Goal: Transaction & Acquisition: Purchase product/service

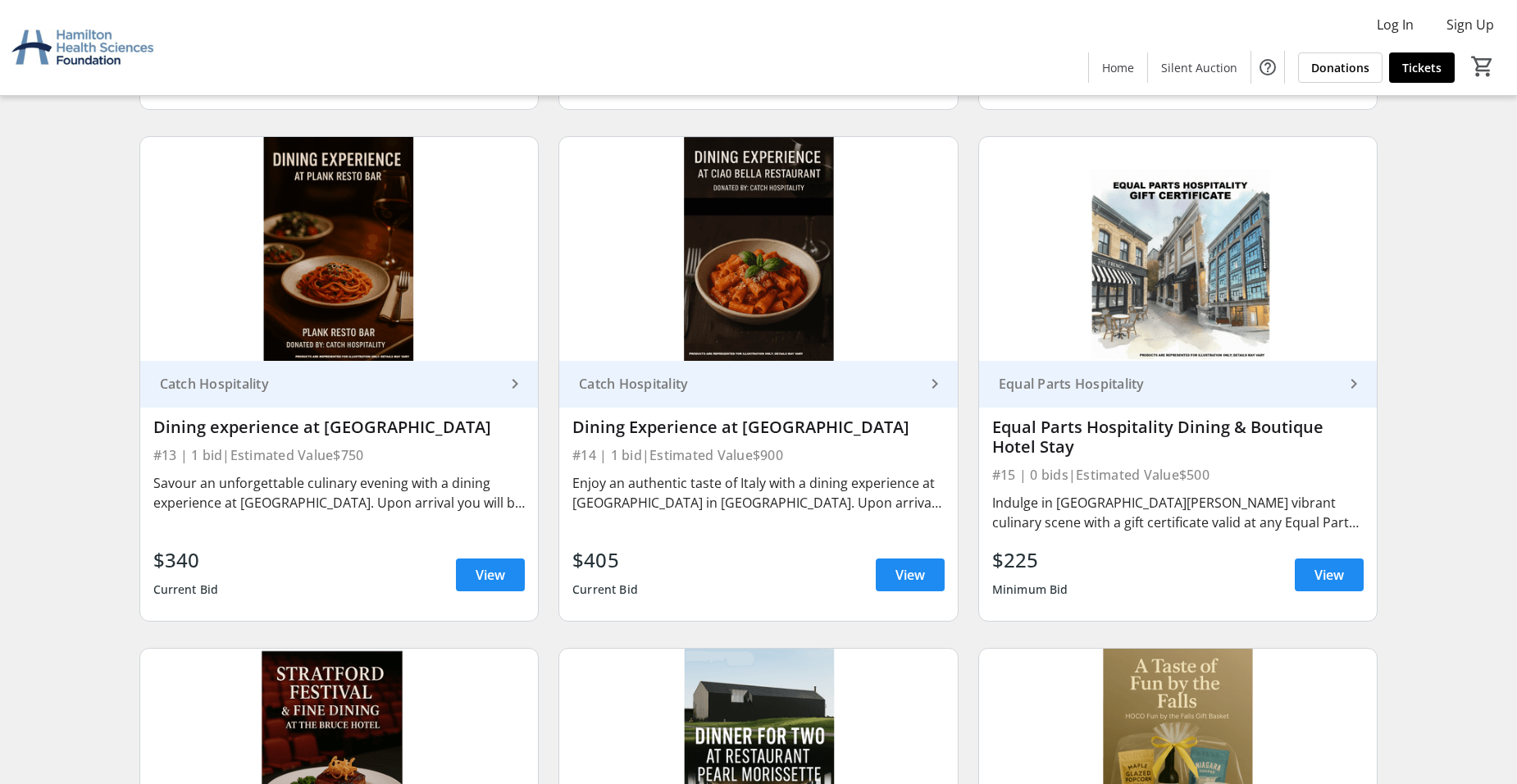
scroll to position [2214, 0]
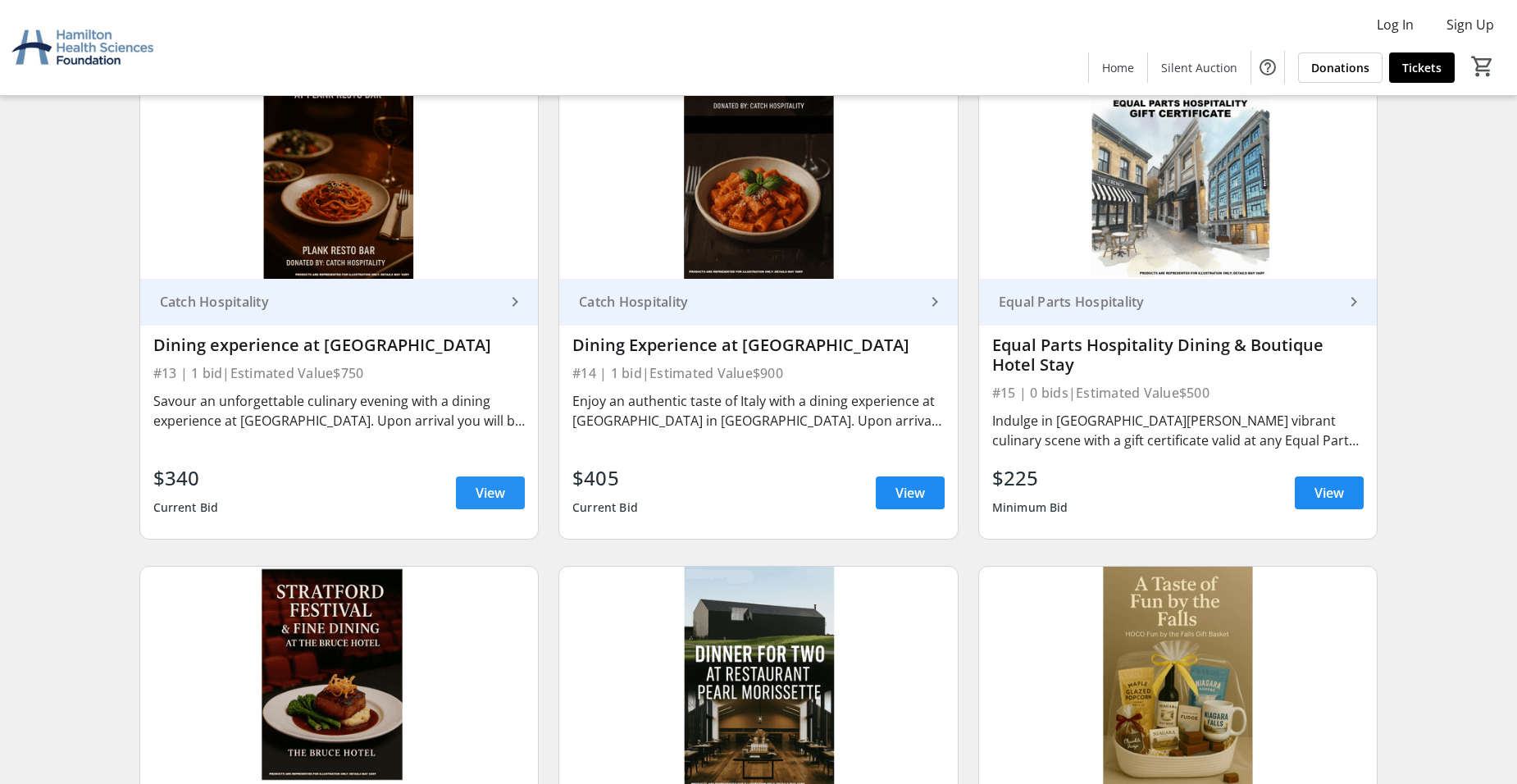
click at [476, 488] on span "View" at bounding box center [490, 493] width 30 height 20
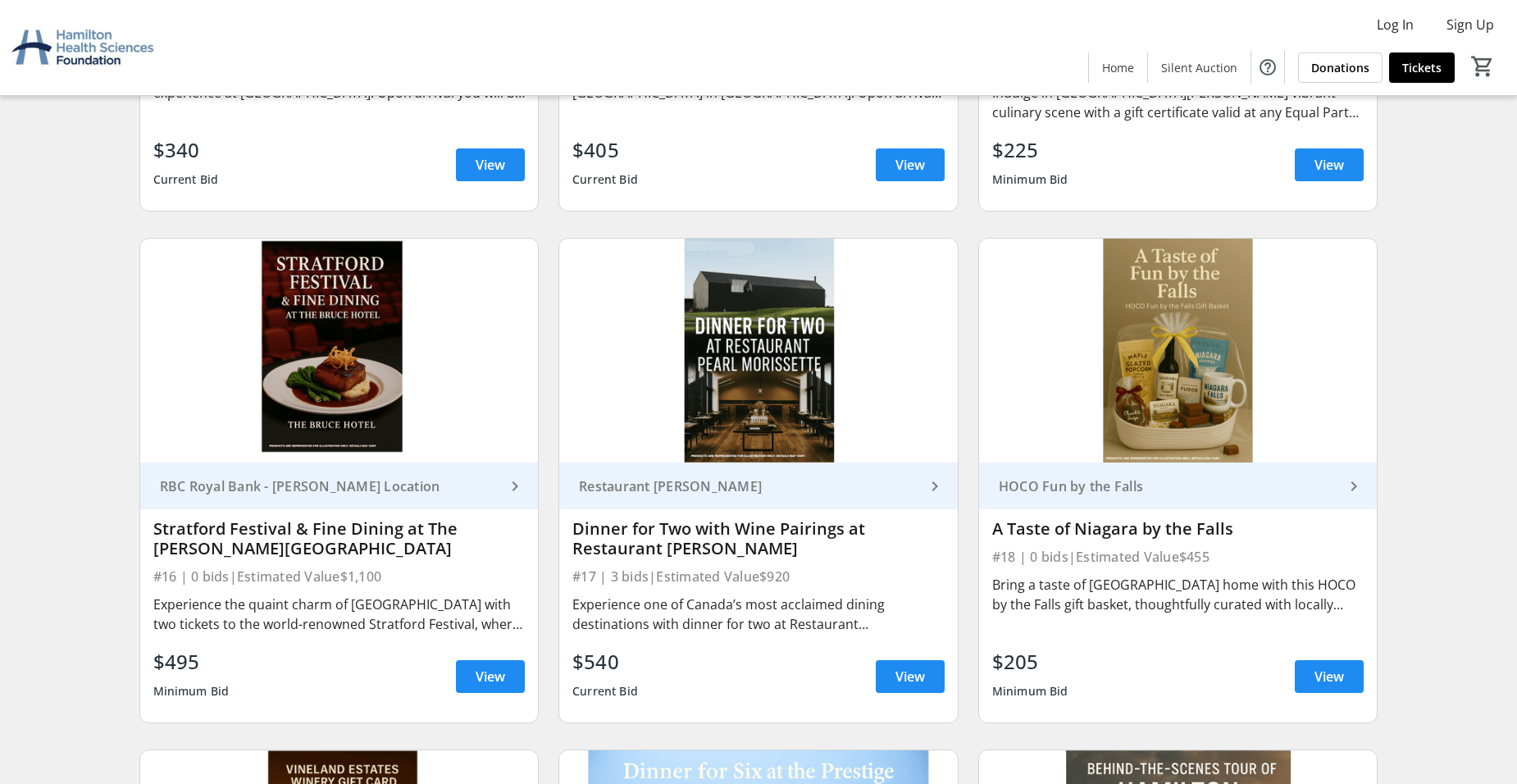
scroll to position [2623, 0]
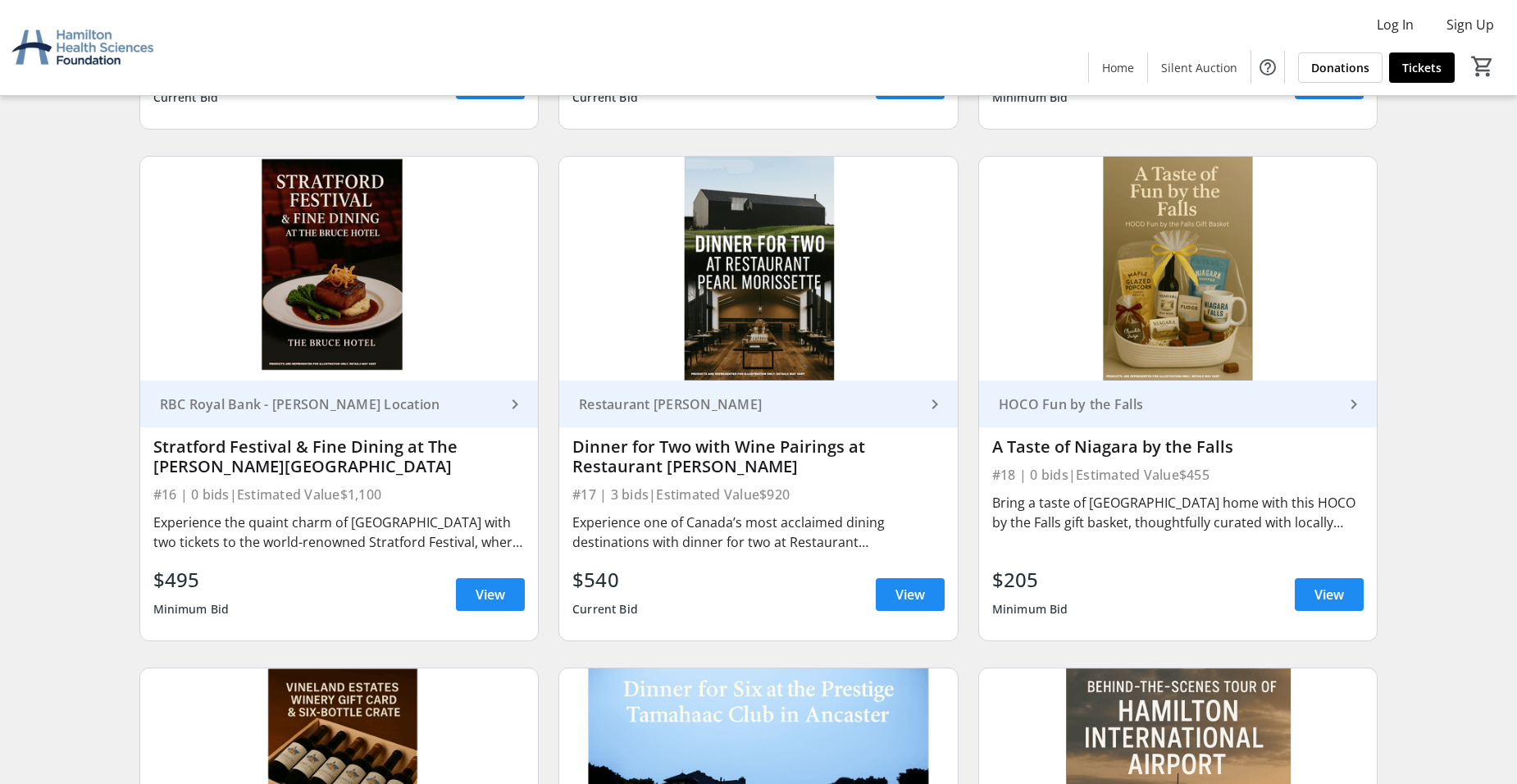
click at [740, 342] on img at bounding box center [758, 268] width 398 height 223
click at [914, 603] on span "View" at bounding box center [909, 594] width 30 height 20
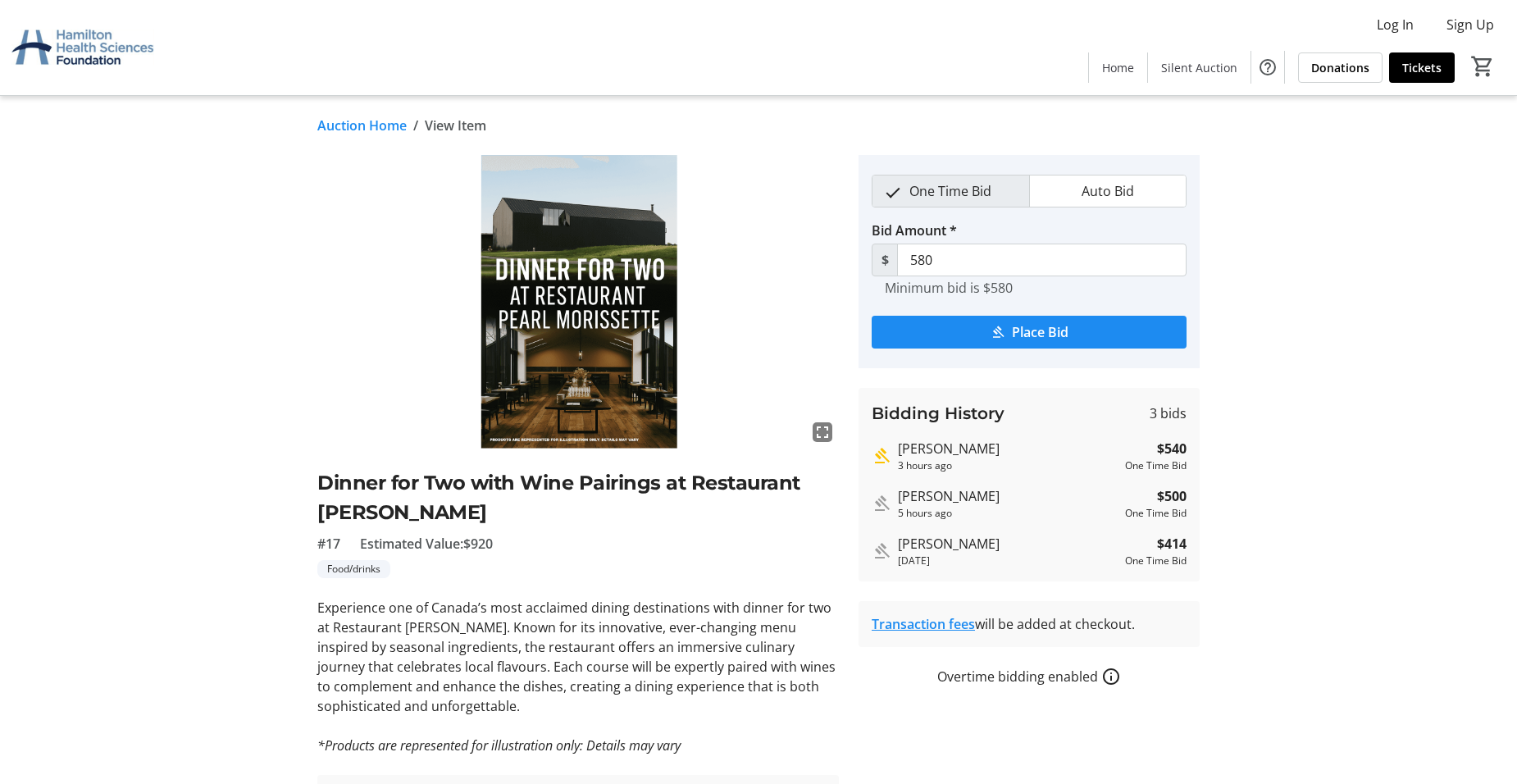
drag, startPoint x: 312, startPoint y: 513, endPoint x: 478, endPoint y: 517, distance: 166.0
click at [478, 517] on tr-auction-item-ui "fullscreen Dinner for Two with Wine Pairings at Restaurant [PERSON_NAME] #17 Es…" at bounding box center [578, 496] width 542 height 682
copy h2 "[PERSON_NAME]"
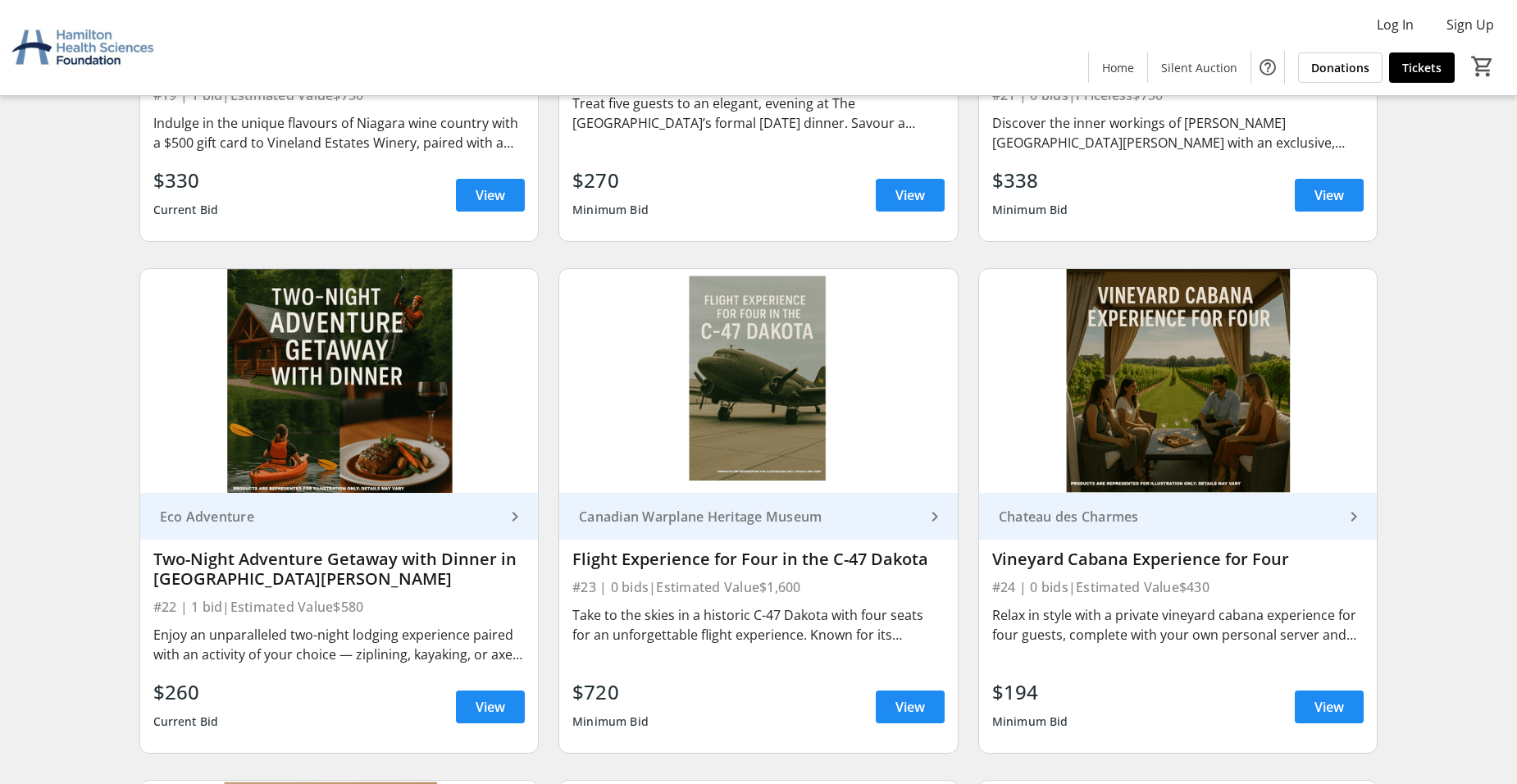
scroll to position [3585, 0]
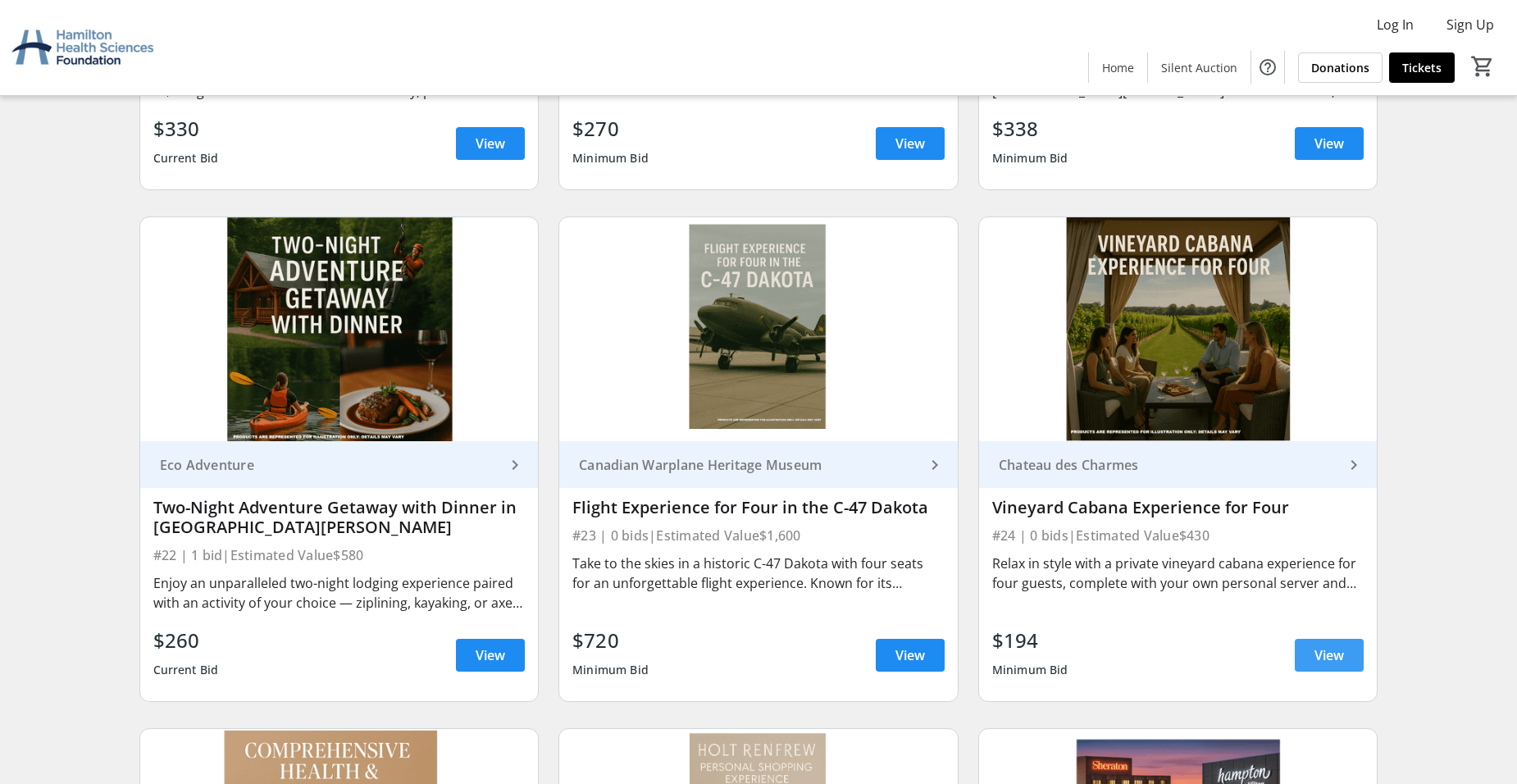
click at [1306, 655] on span at bounding box center [1329, 654] width 69 height 39
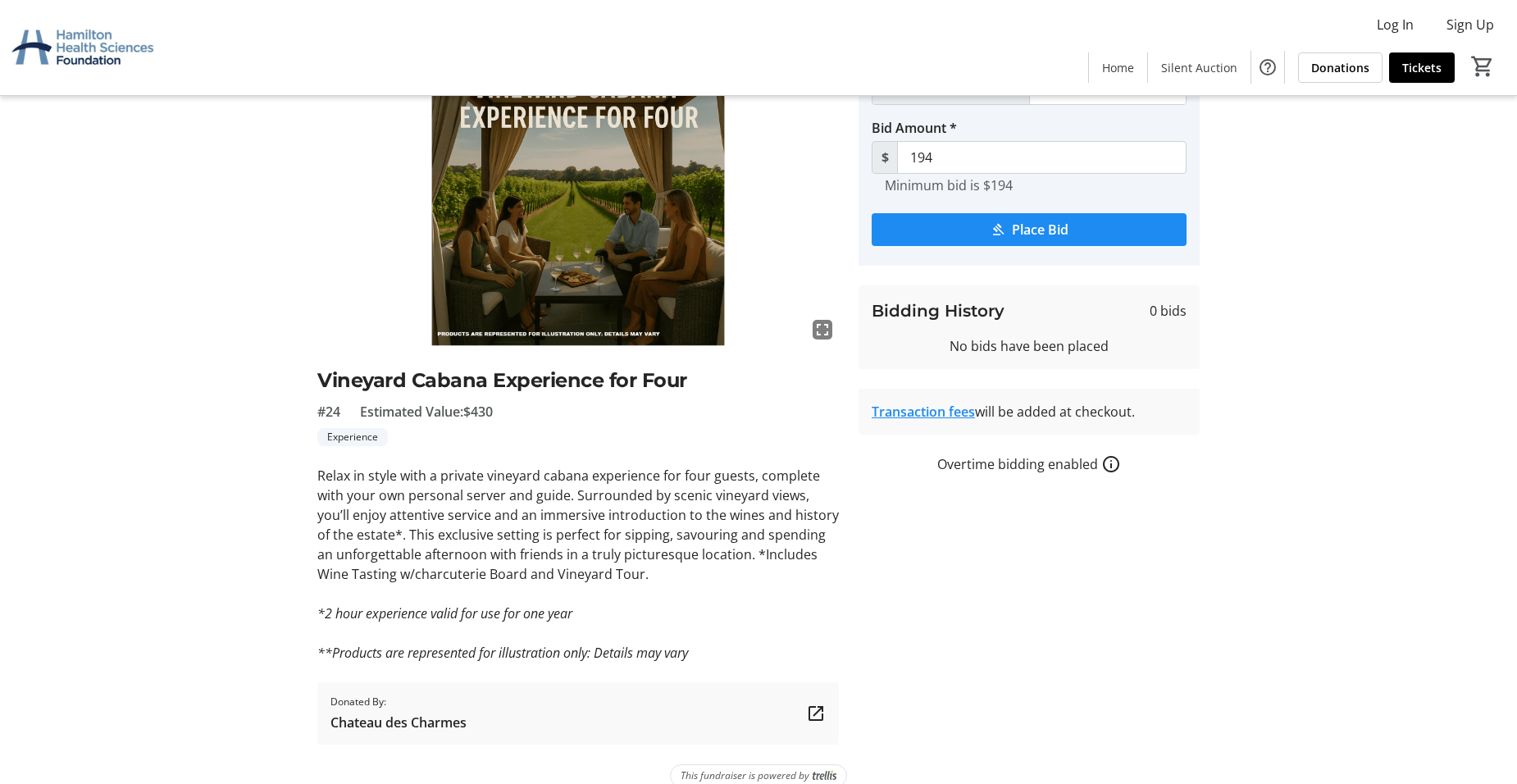
scroll to position [125, 0]
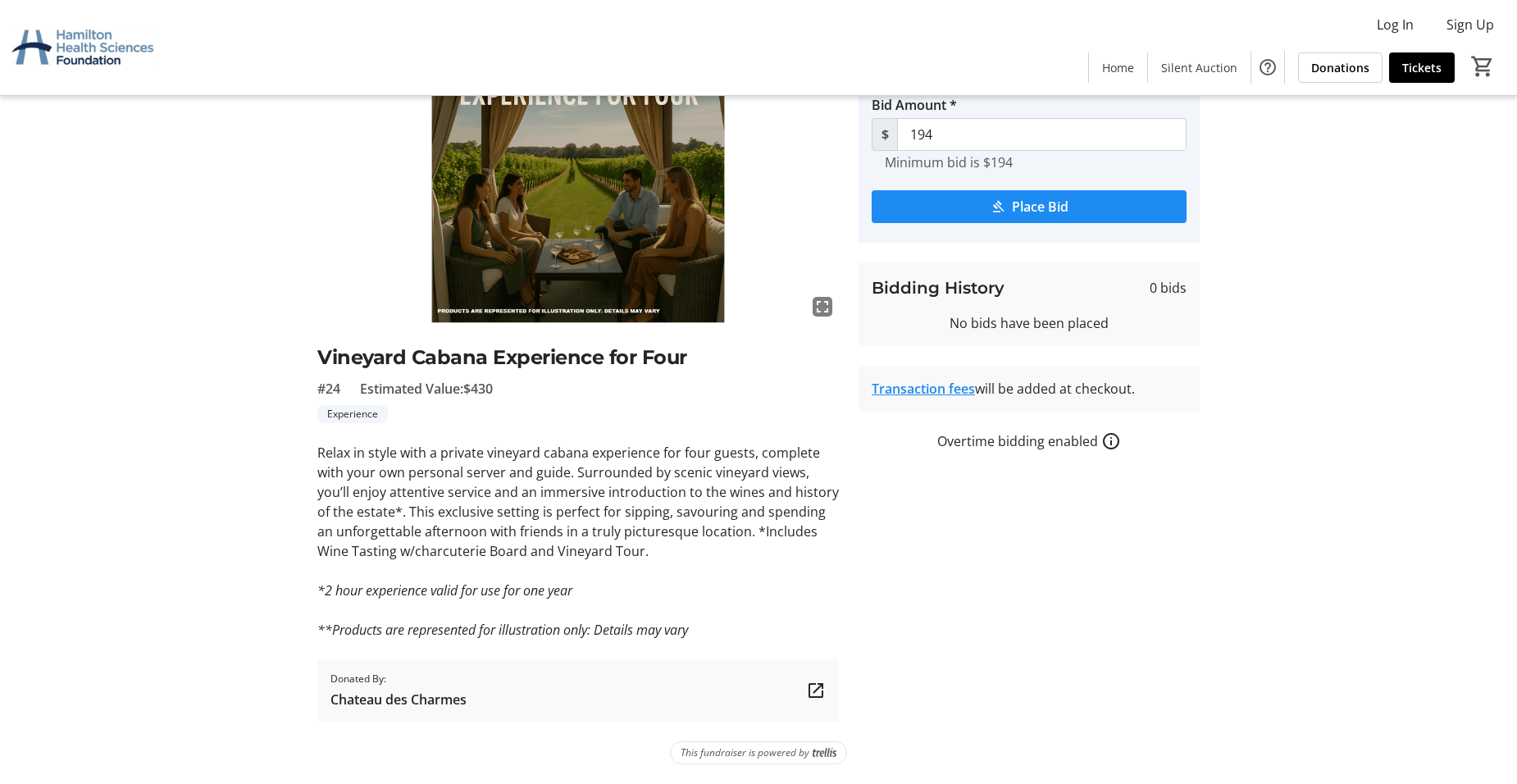
click at [360, 703] on span "Chateau des Charmes" at bounding box center [398, 699] width 136 height 20
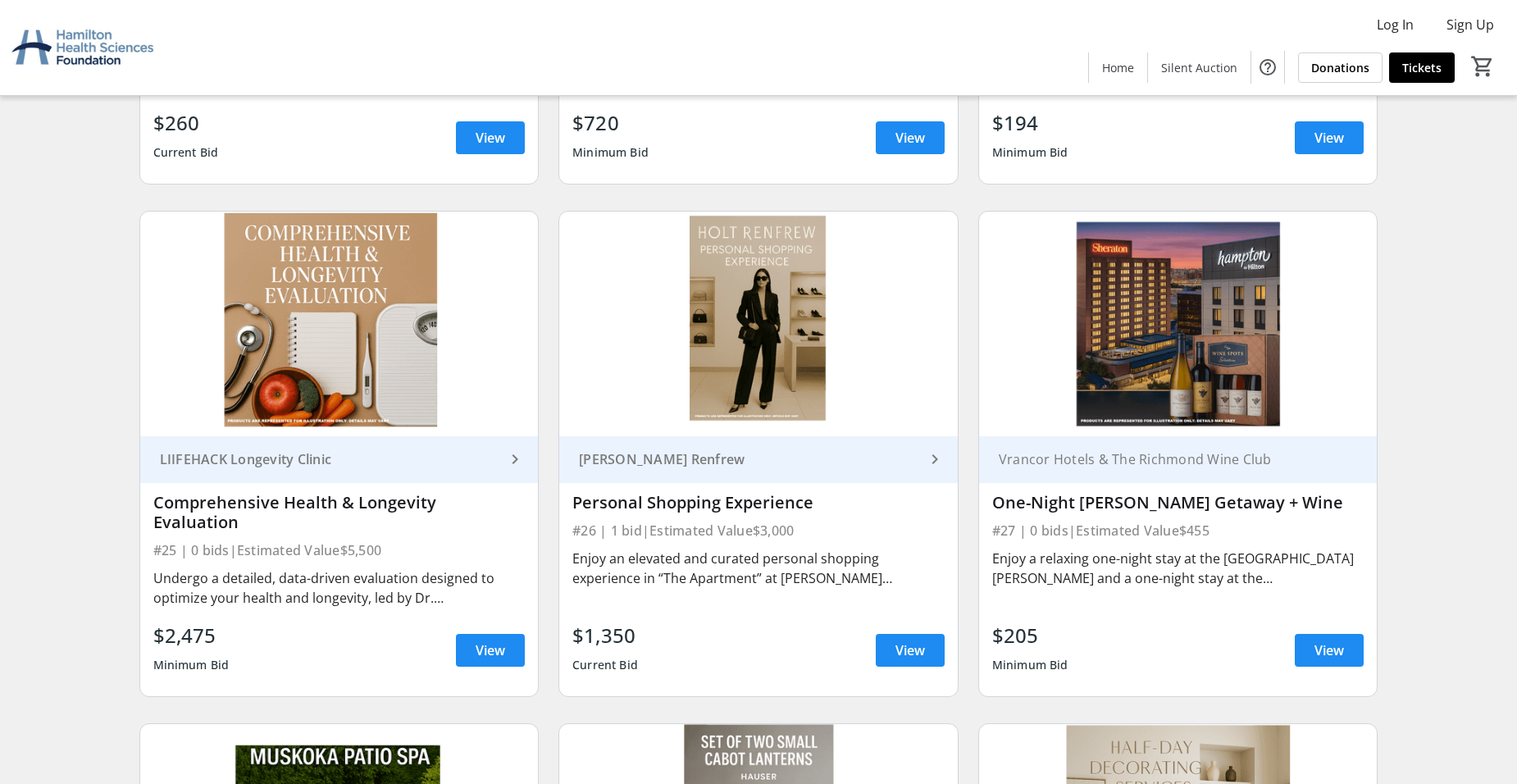
scroll to position [4038, 0]
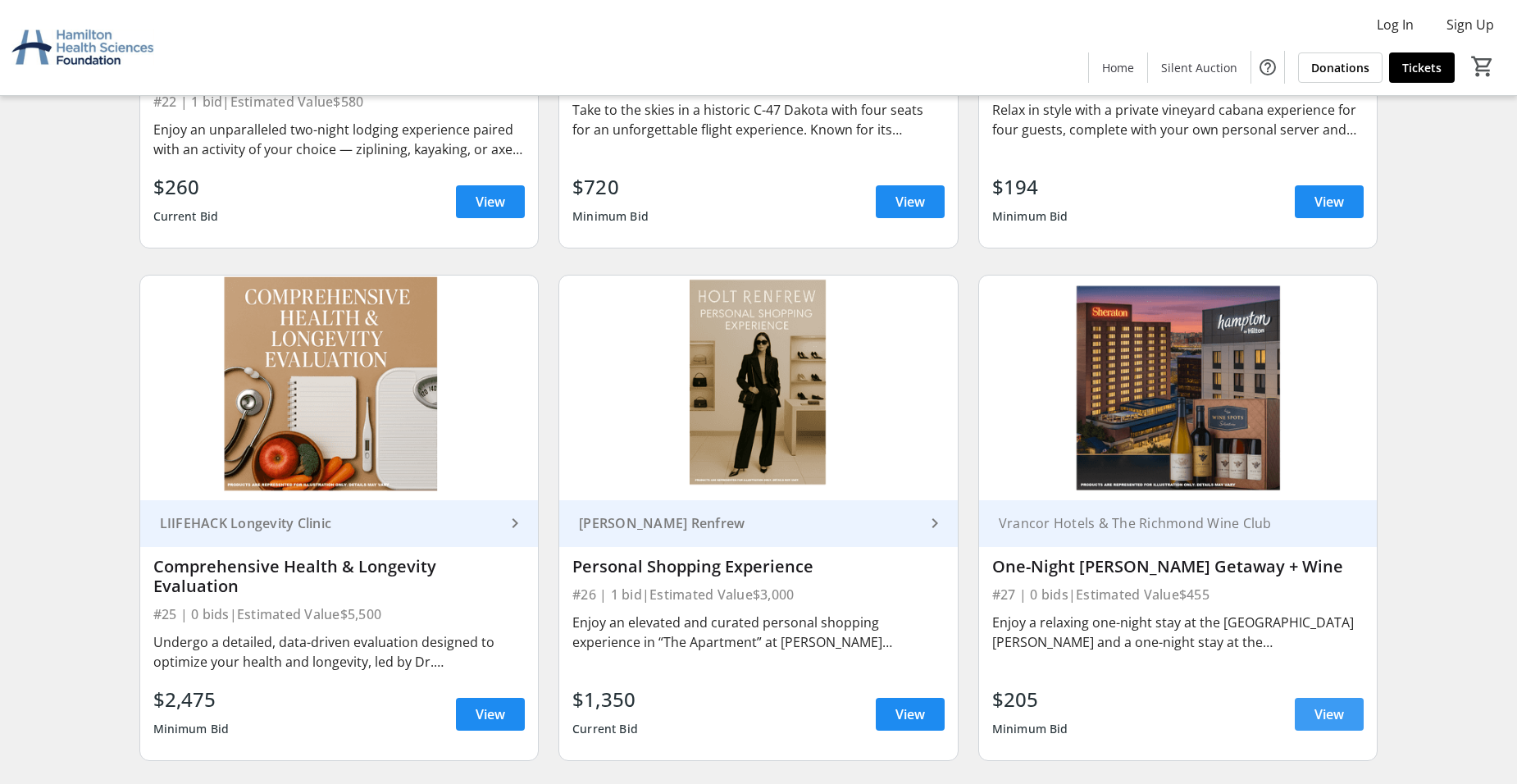
click at [1338, 704] on span "View" at bounding box center [1329, 713] width 30 height 20
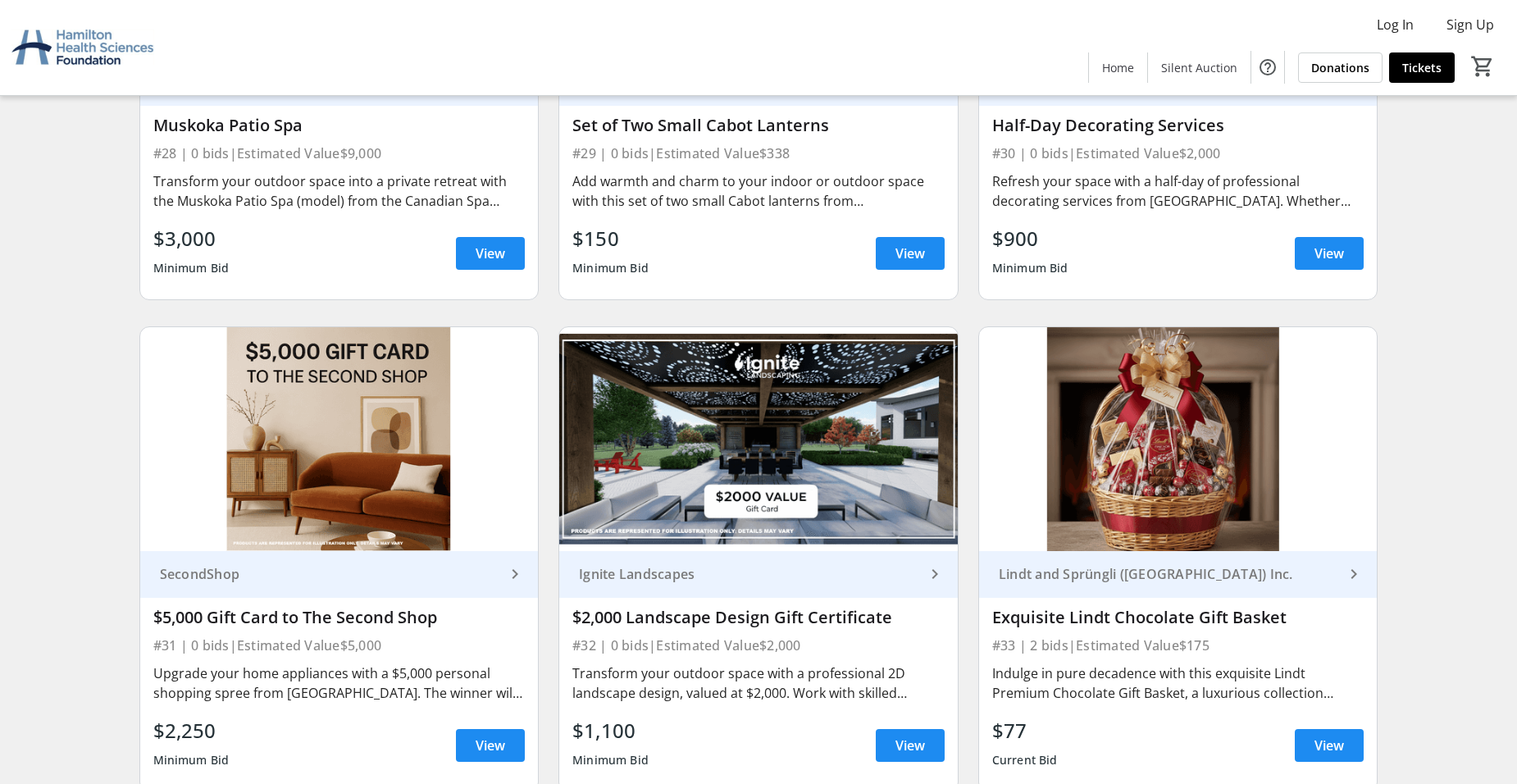
scroll to position [5029, 0]
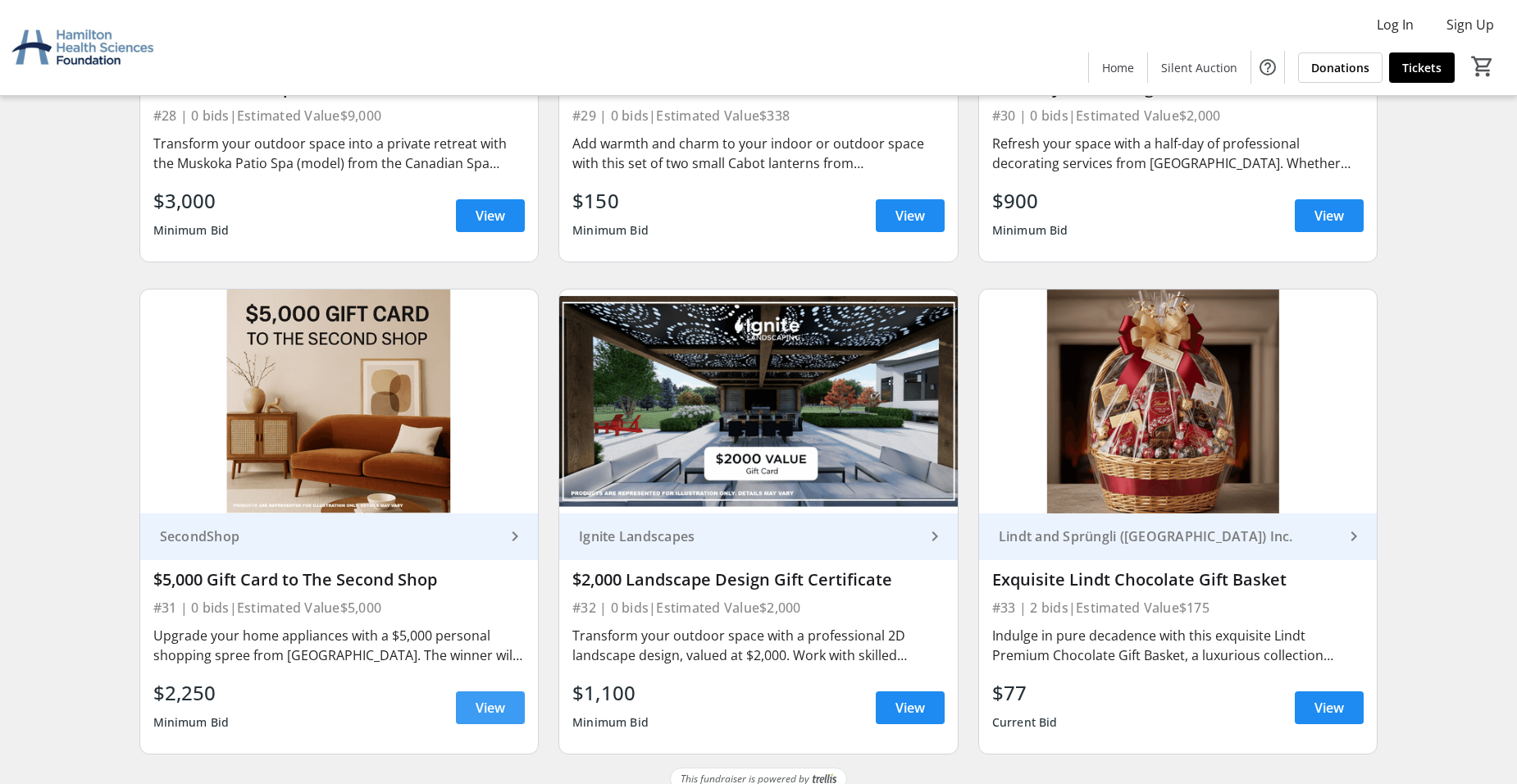
click at [495, 697] on span "View" at bounding box center [490, 707] width 30 height 20
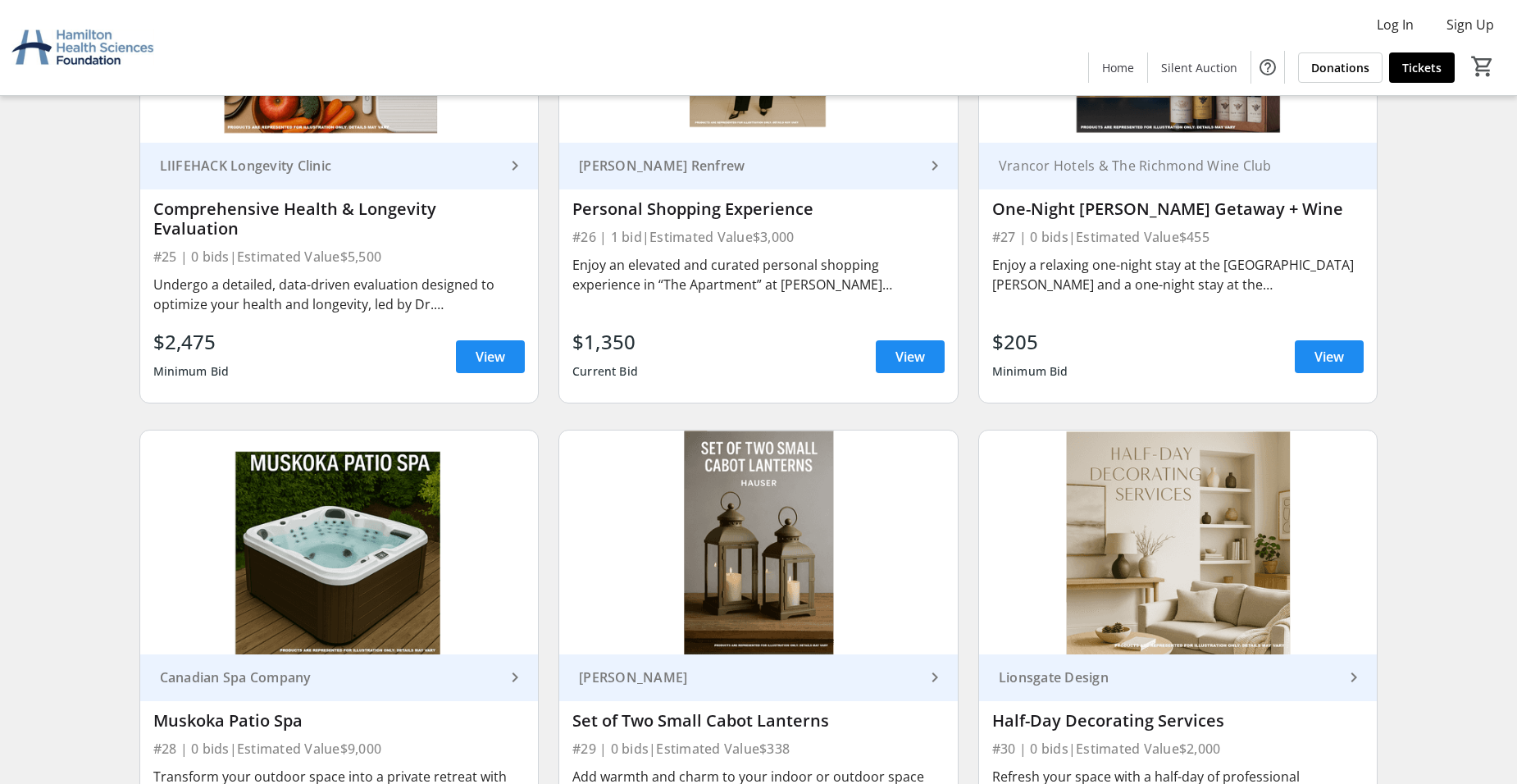
scroll to position [4677, 0]
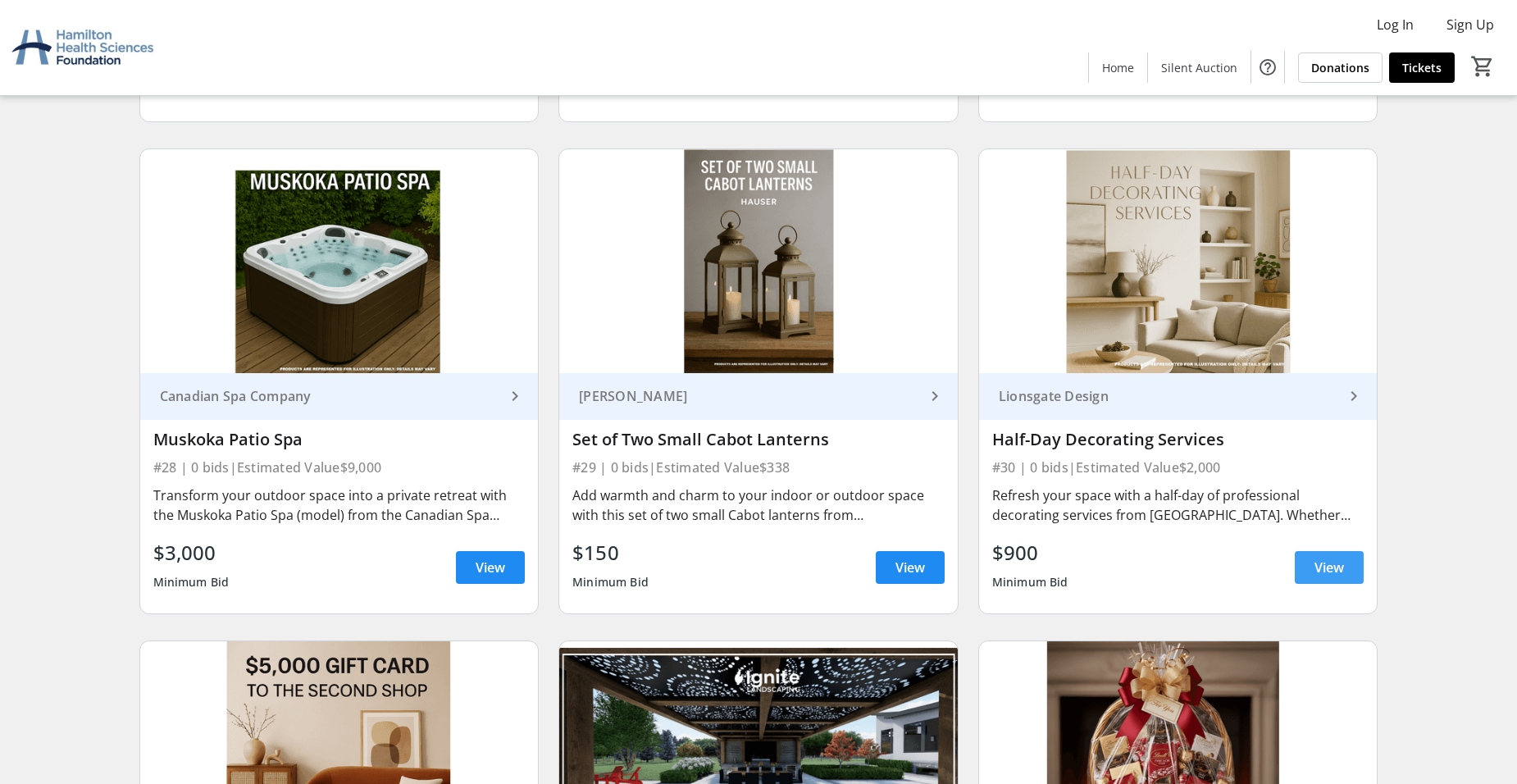
click at [1350, 559] on span at bounding box center [1329, 566] width 69 height 39
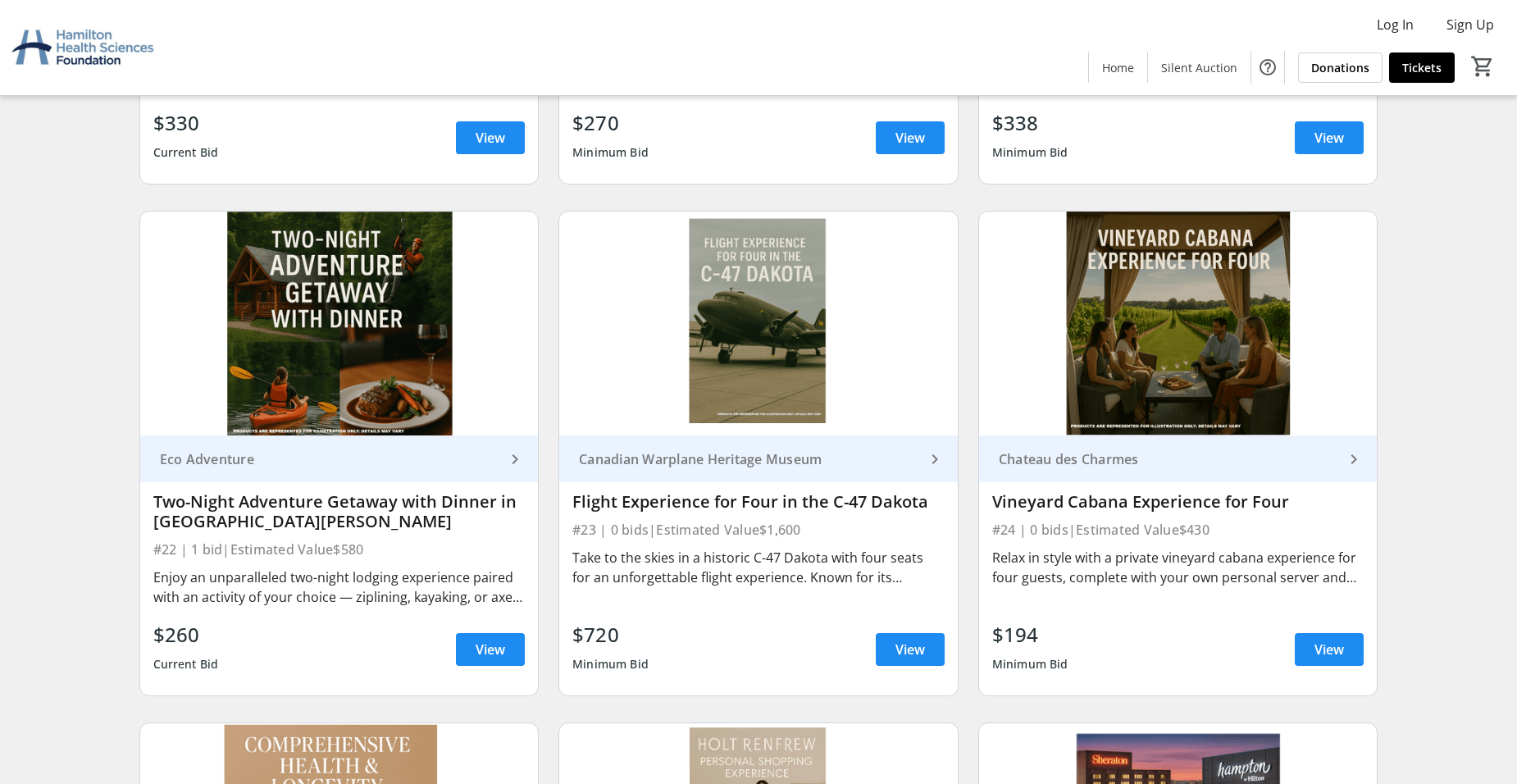
scroll to position [3585, 0]
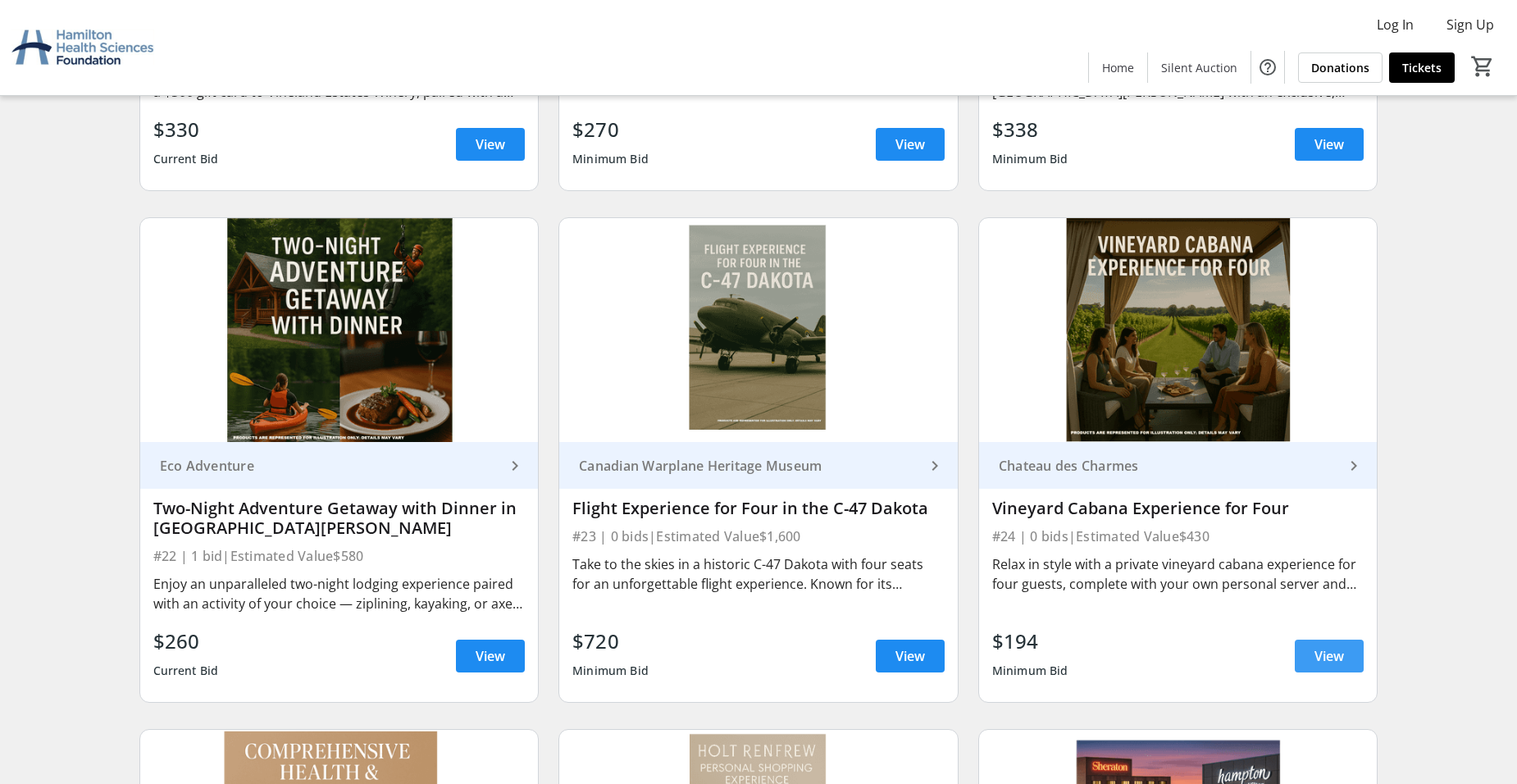
click at [1314, 650] on span "View" at bounding box center [1329, 655] width 30 height 20
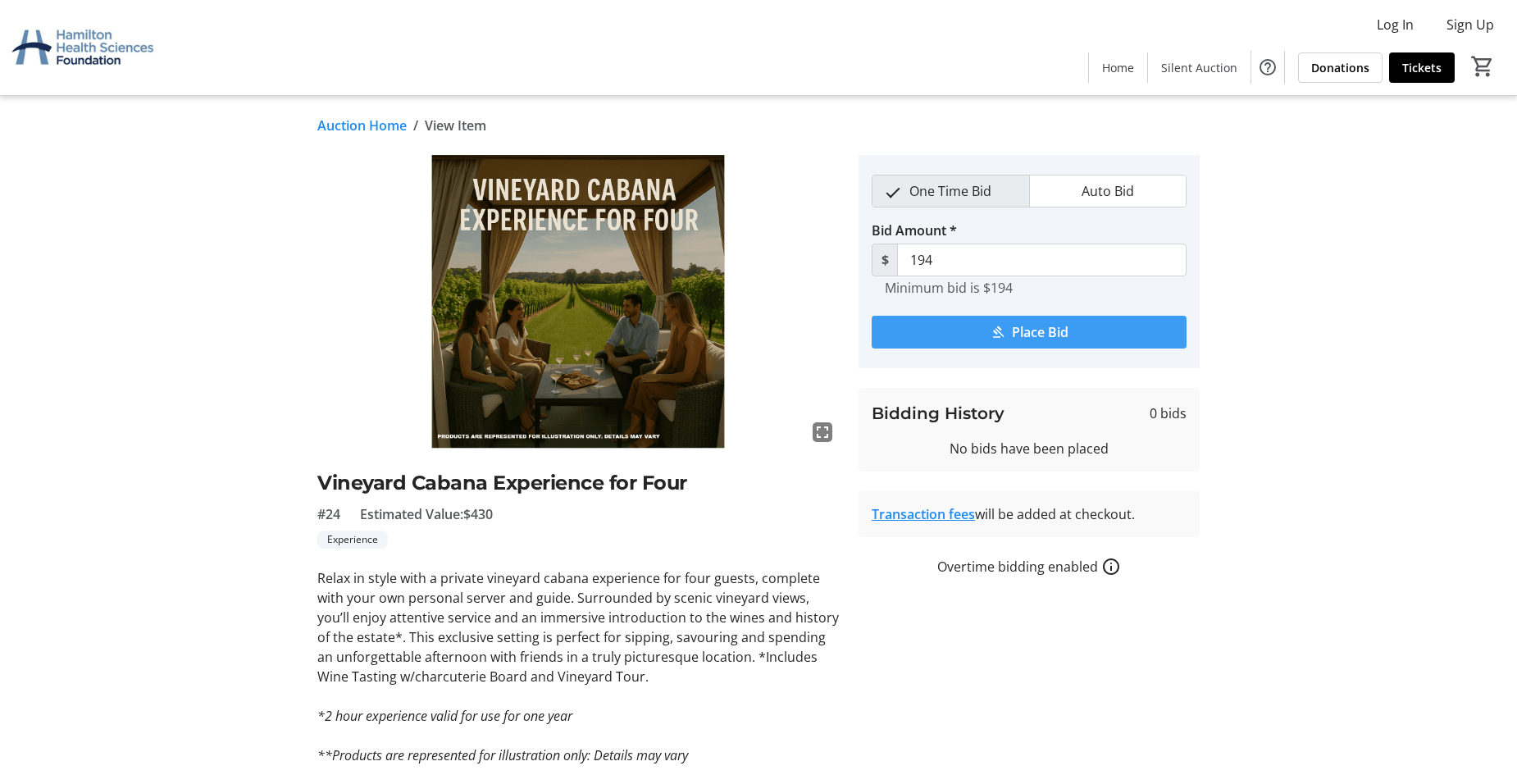
click at [1002, 337] on mat-icon "submit" at bounding box center [997, 331] width 14 height 14
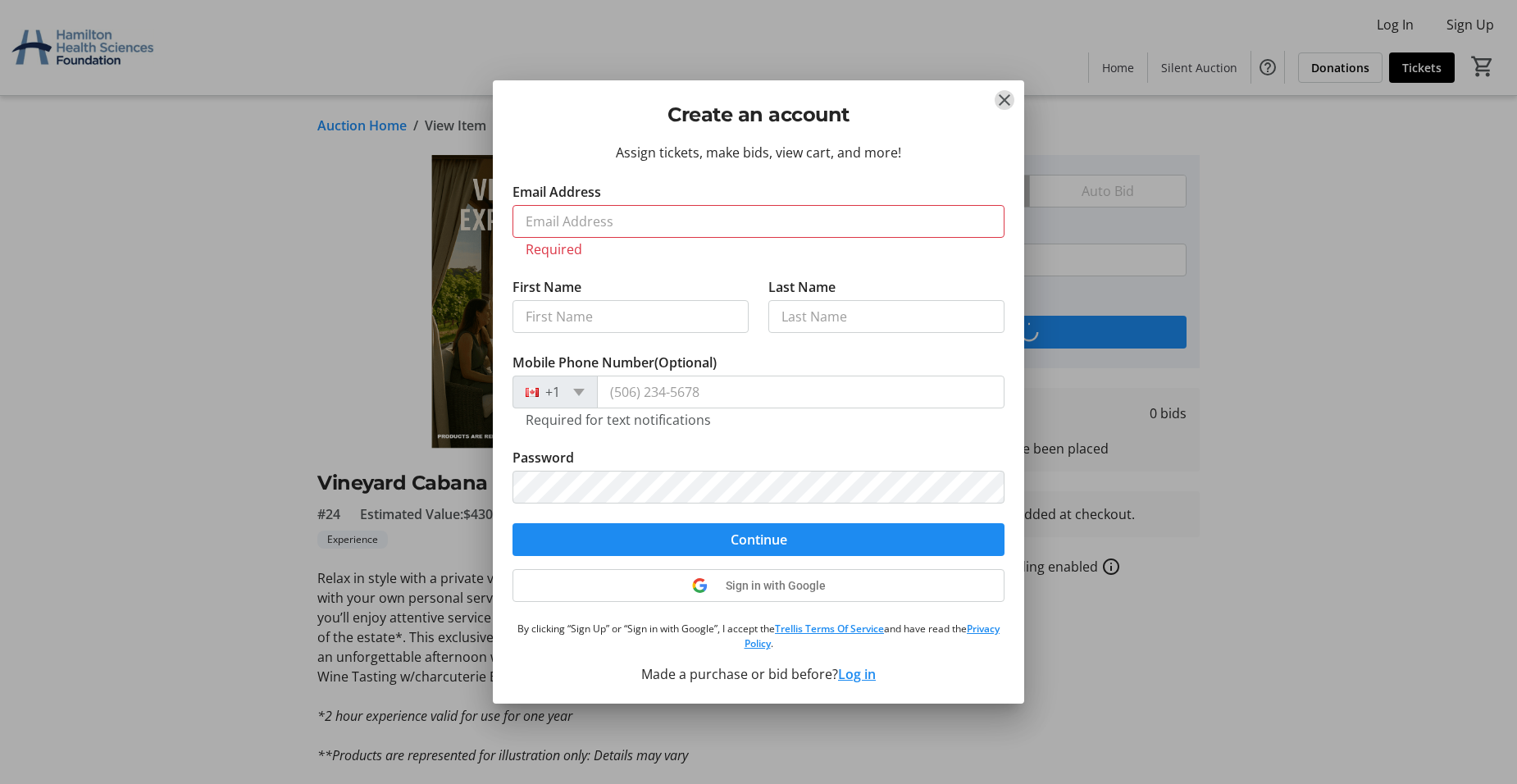
click at [0, 0] on tr-donor-auth-dialog-ui "Create an account Assign tickets, make bids, view cart, and more! Email Address…" at bounding box center [0, 0] width 0 height 0
click at [1005, 101] on mat-icon "Close" at bounding box center [1004, 99] width 20 height 20
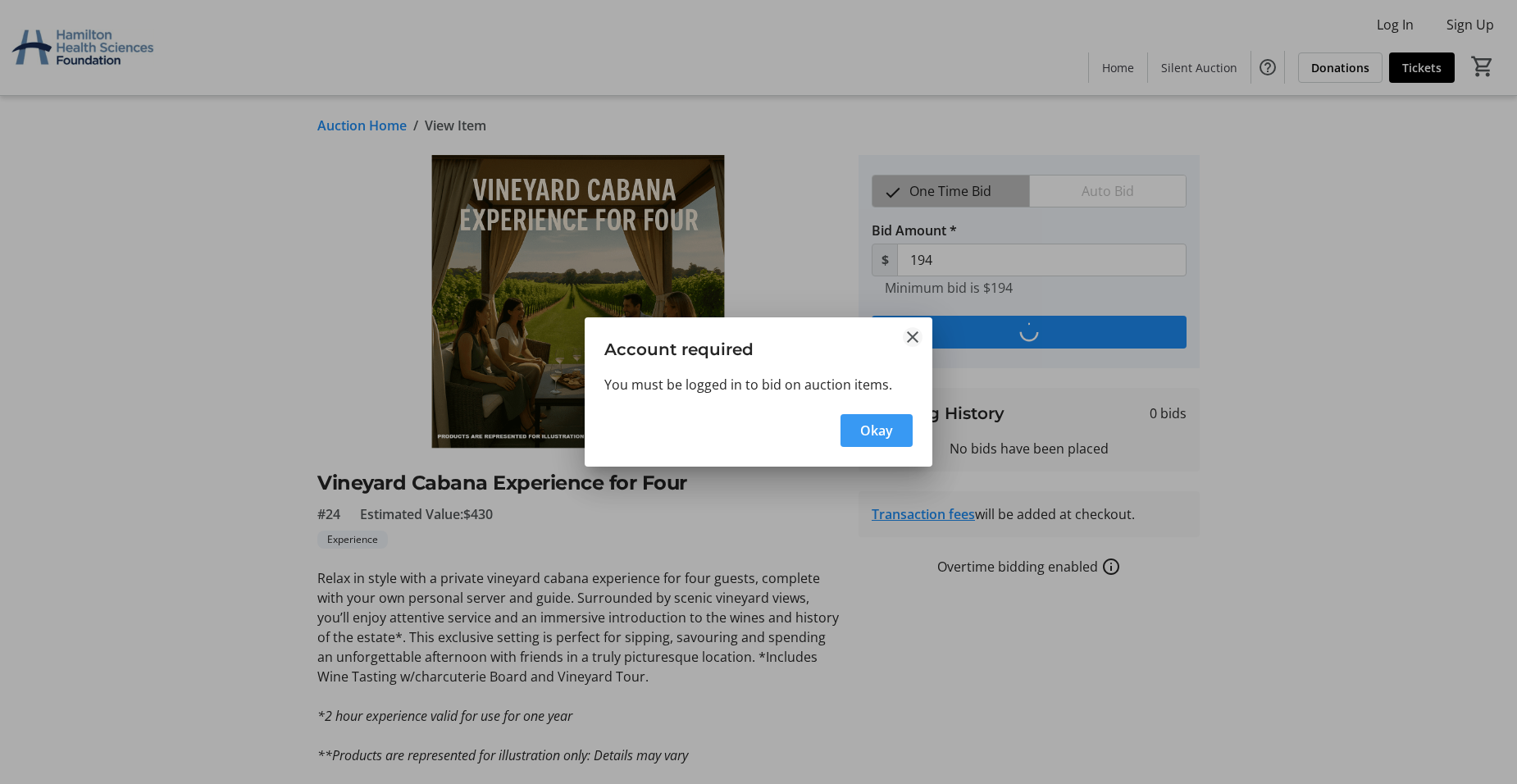
click at [909, 339] on mat-icon "Close" at bounding box center [912, 336] width 20 height 20
